Goal: Transaction & Acquisition: Purchase product/service

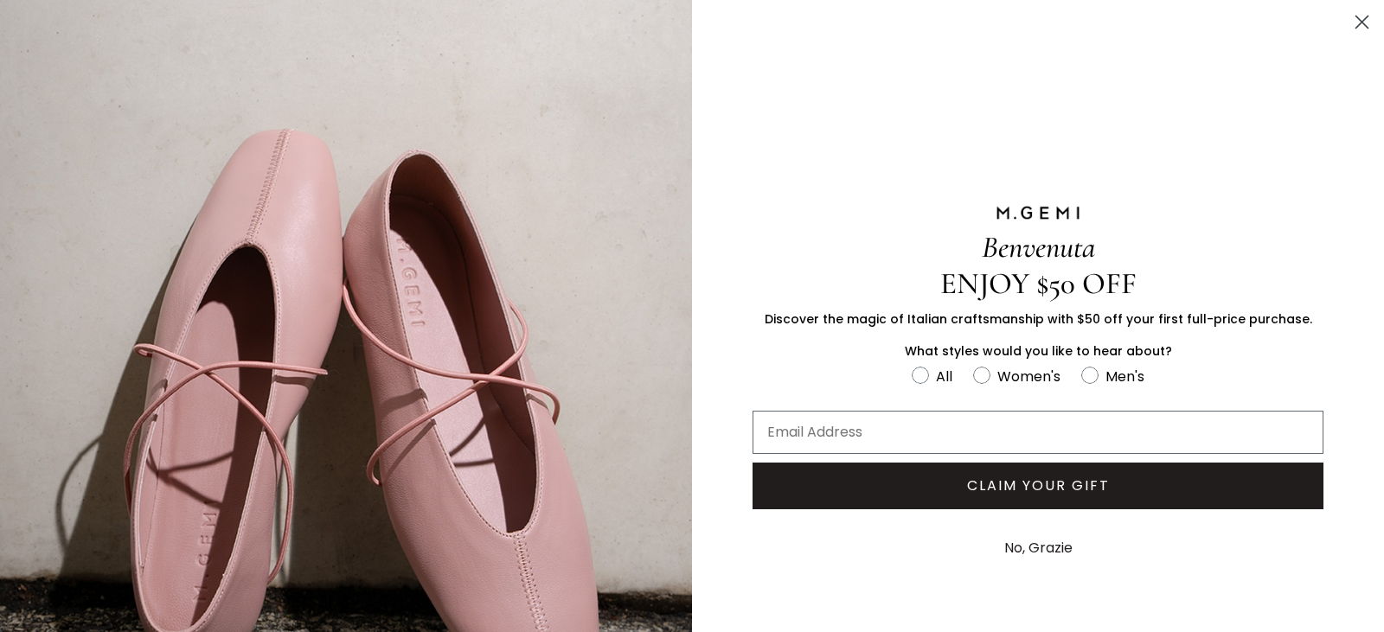
click at [1047, 544] on button "No, Grazie" at bounding box center [1039, 548] width 86 height 43
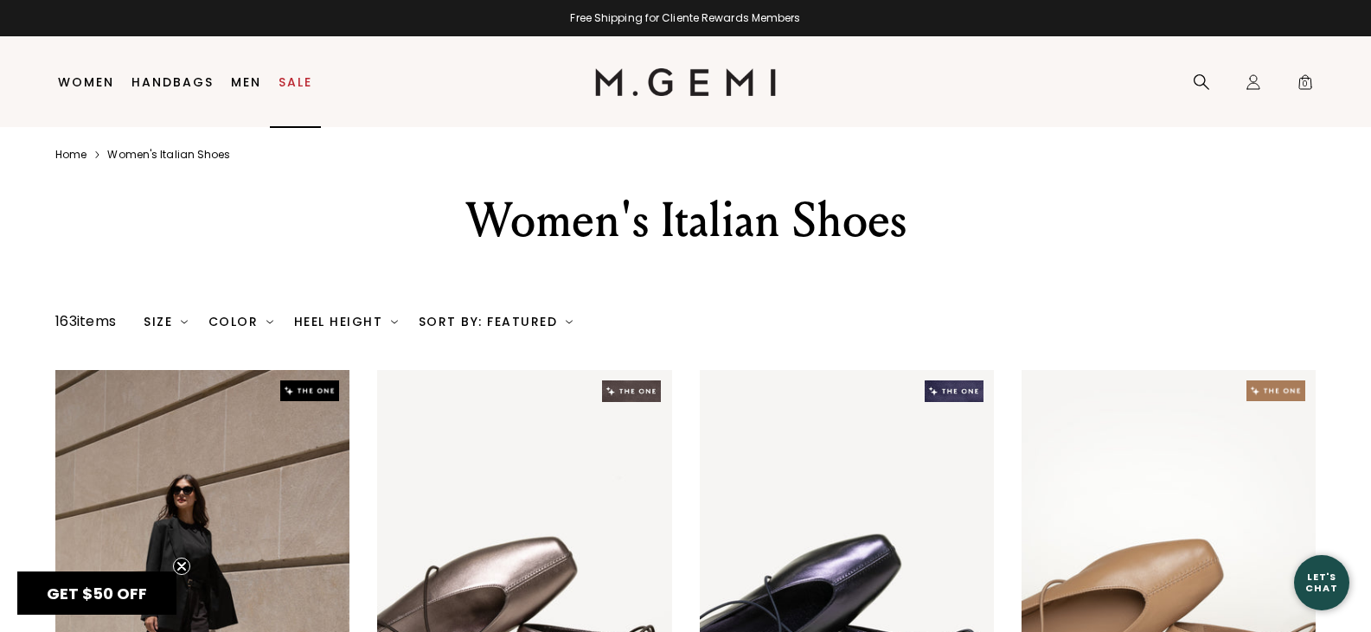
click at [291, 77] on link "Sale" at bounding box center [295, 82] width 34 height 14
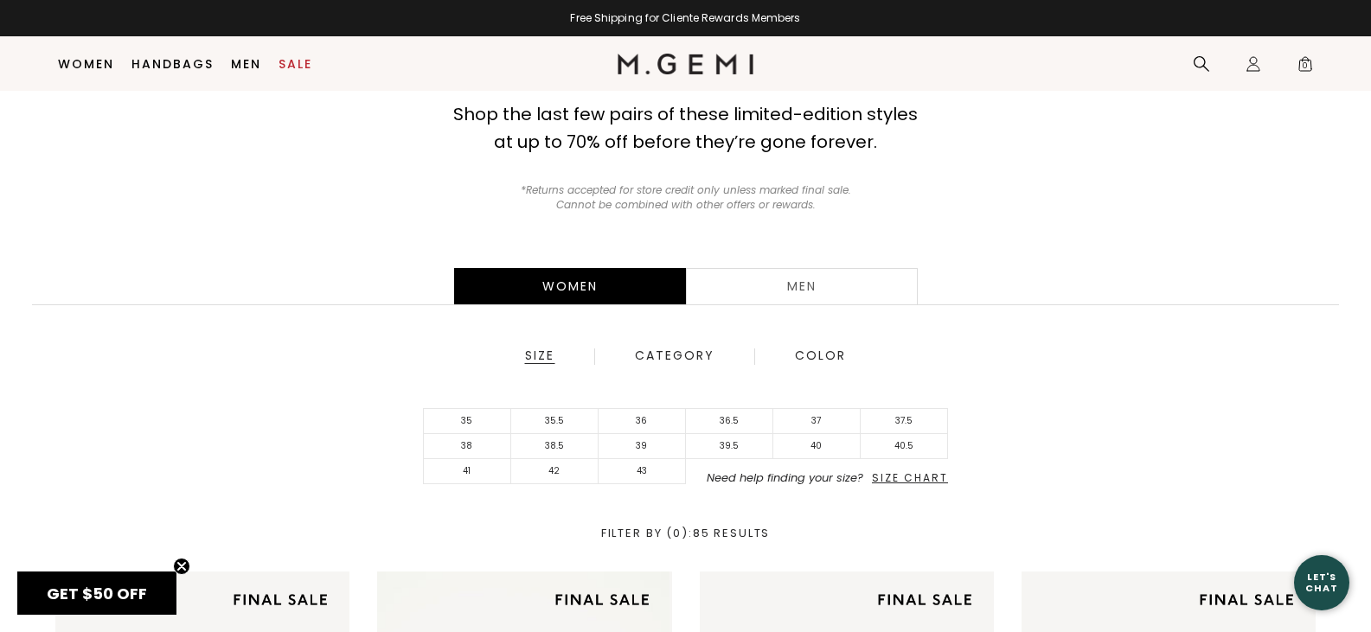
scroll to position [137, 0]
click at [553, 415] on li "35.5" at bounding box center [554, 420] width 87 height 25
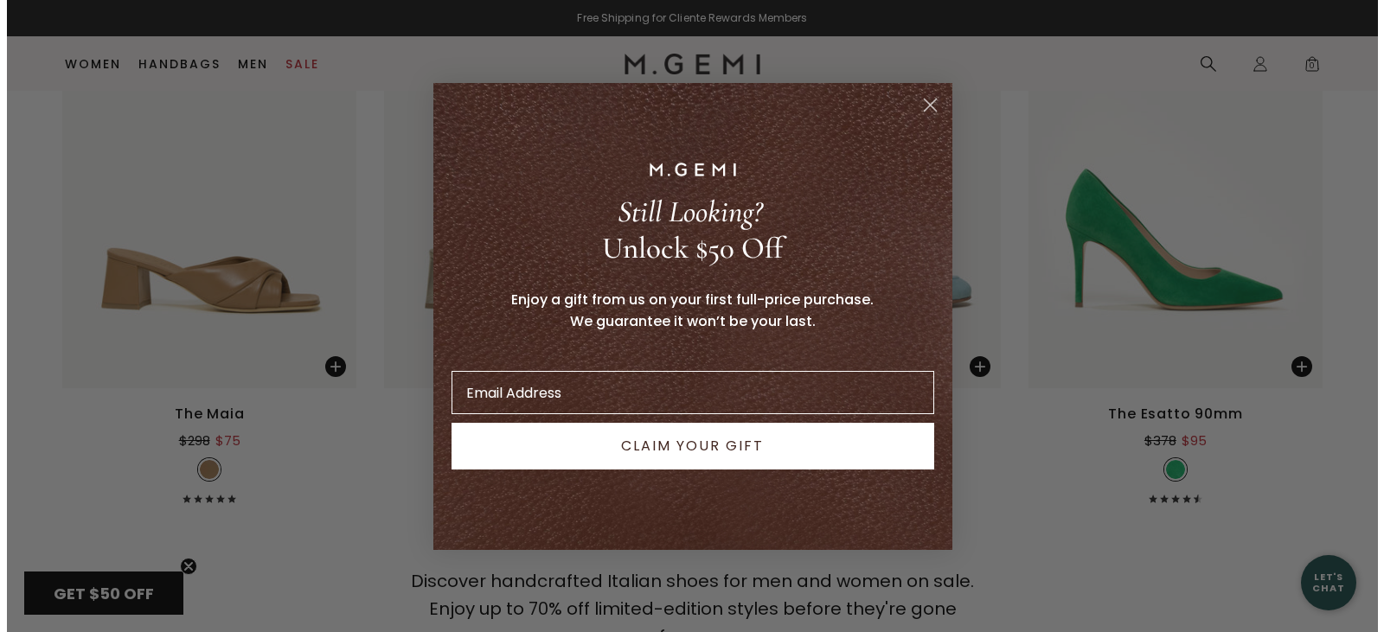
scroll to position [4143, 0]
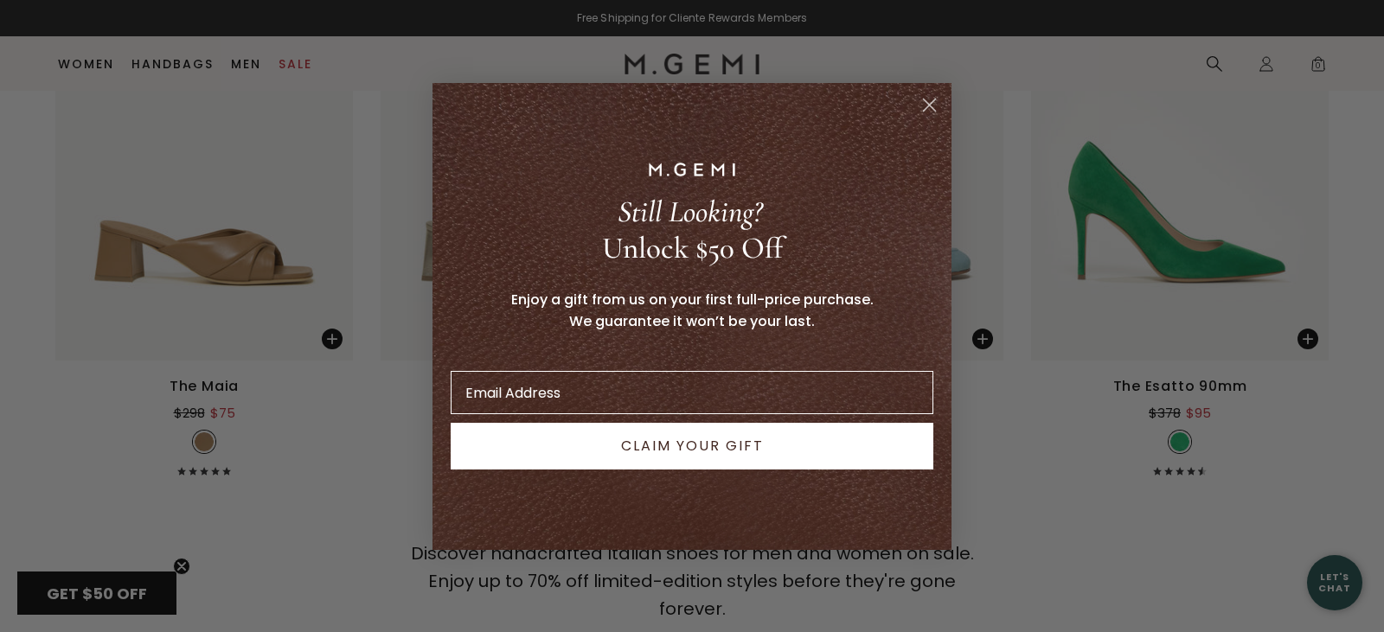
click at [930, 106] on icon "Close dialog" at bounding box center [930, 105] width 12 height 12
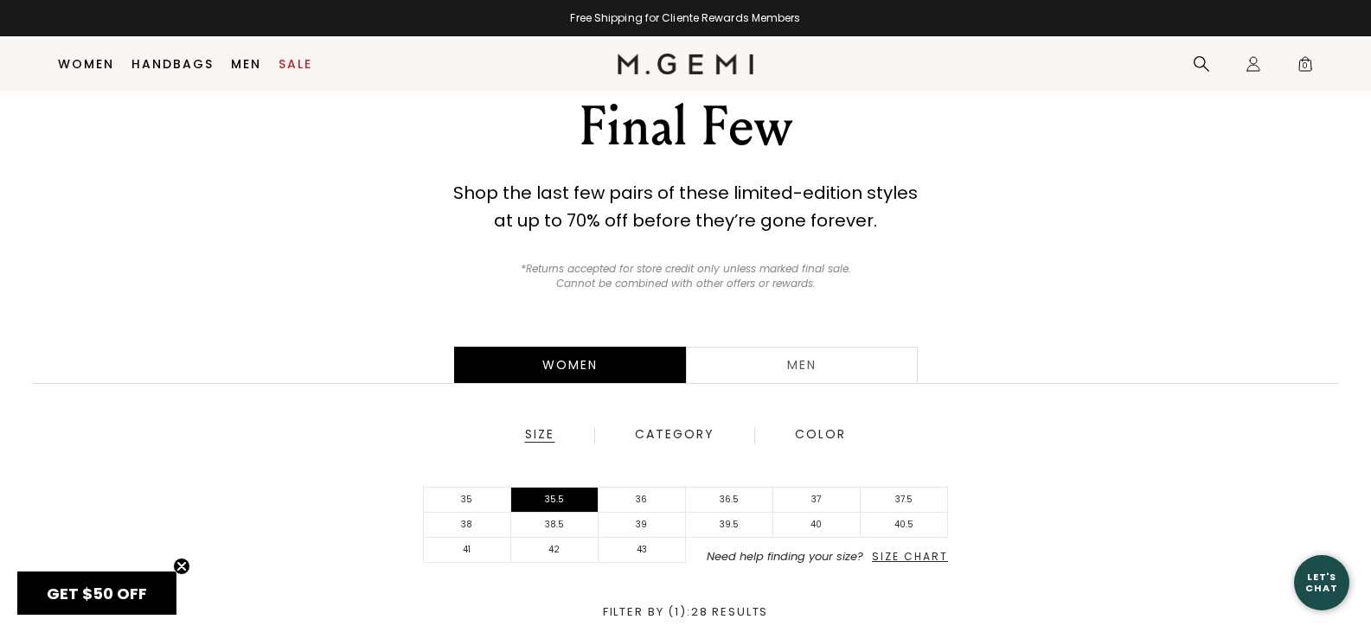
scroll to position [50, 0]
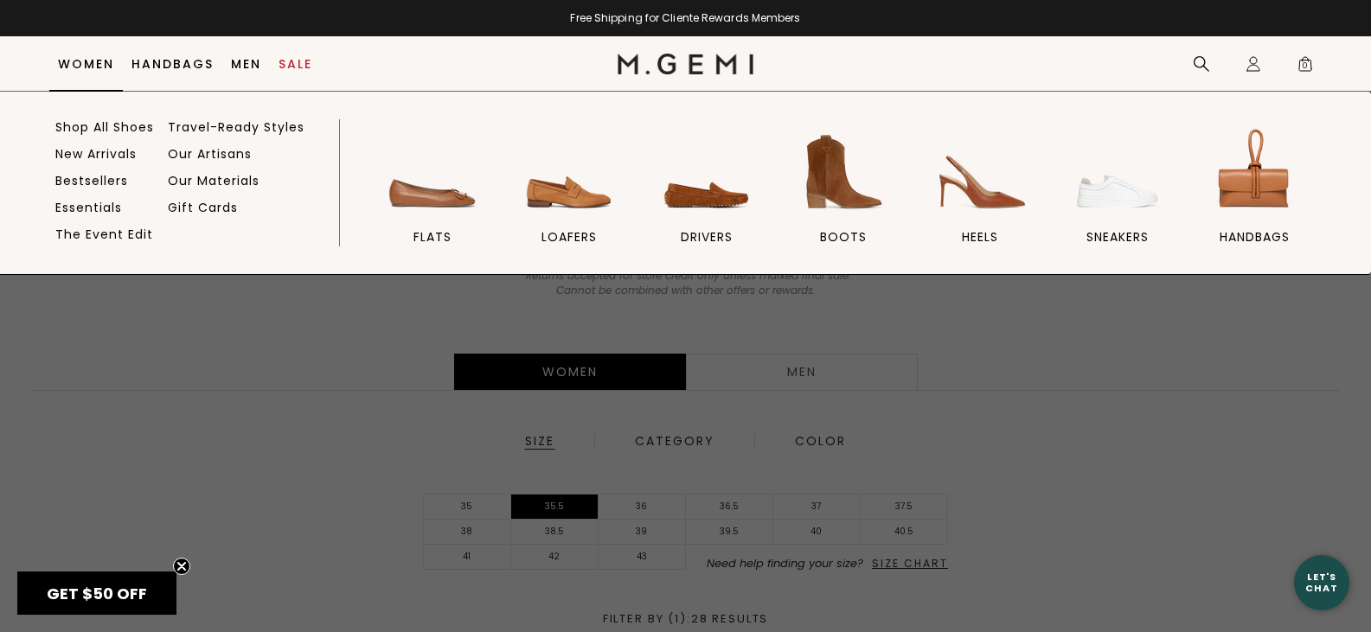
click at [94, 64] on link "Women" at bounding box center [86, 64] width 56 height 14
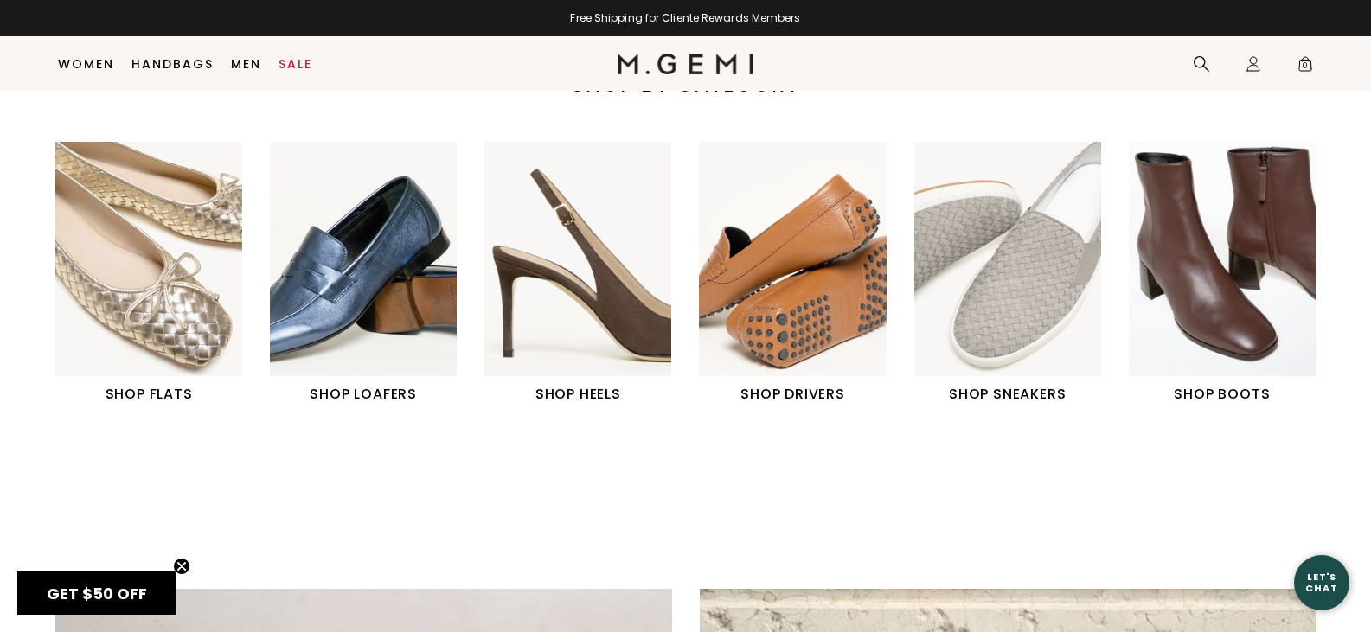
click at [791, 245] on img "4 / 6" at bounding box center [792, 259] width 187 height 234
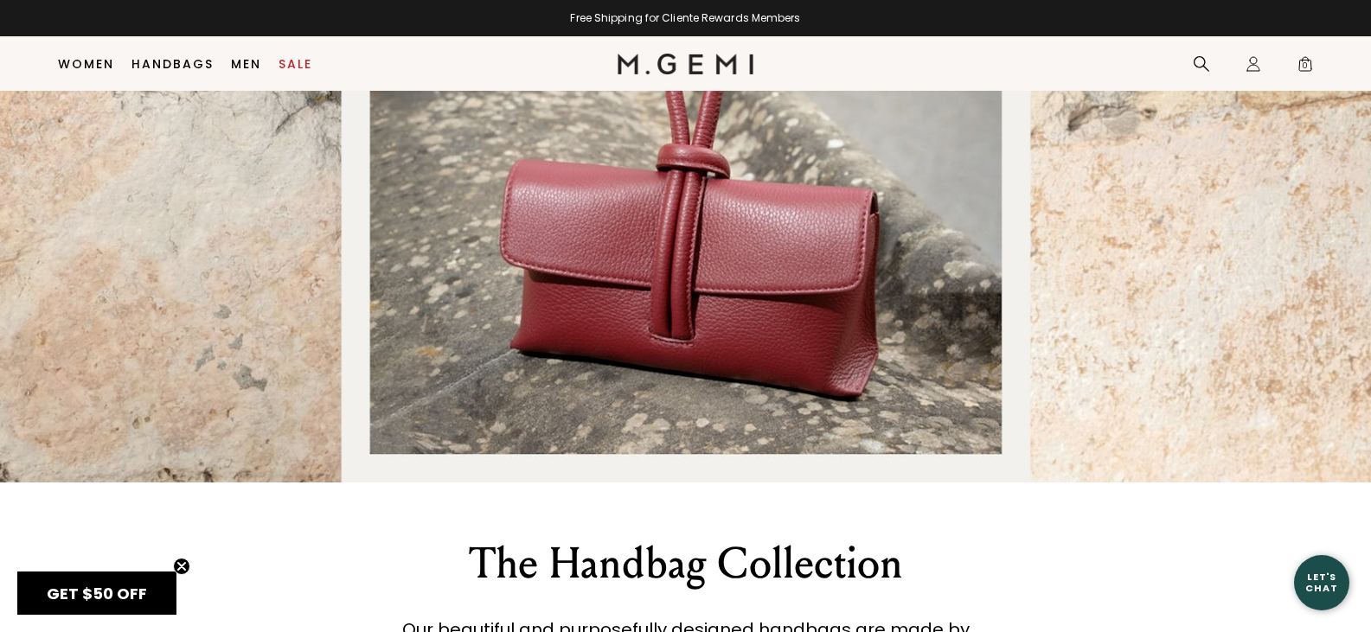
scroll to position [2212, 0]
